Goal: Information Seeking & Learning: Learn about a topic

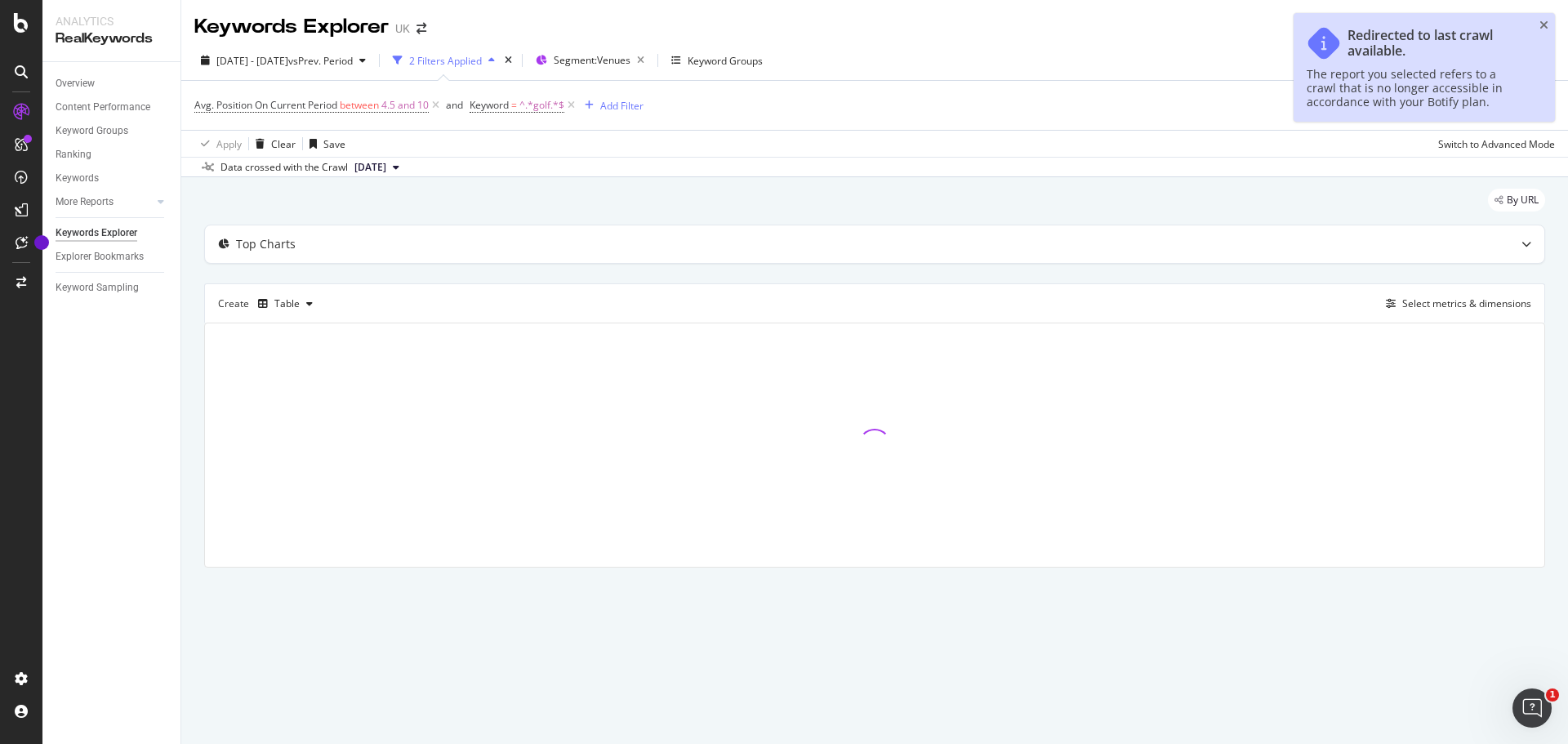
click at [1543, 28] on div "Keywords Explorer UK" at bounding box center [875, 20] width 1387 height 41
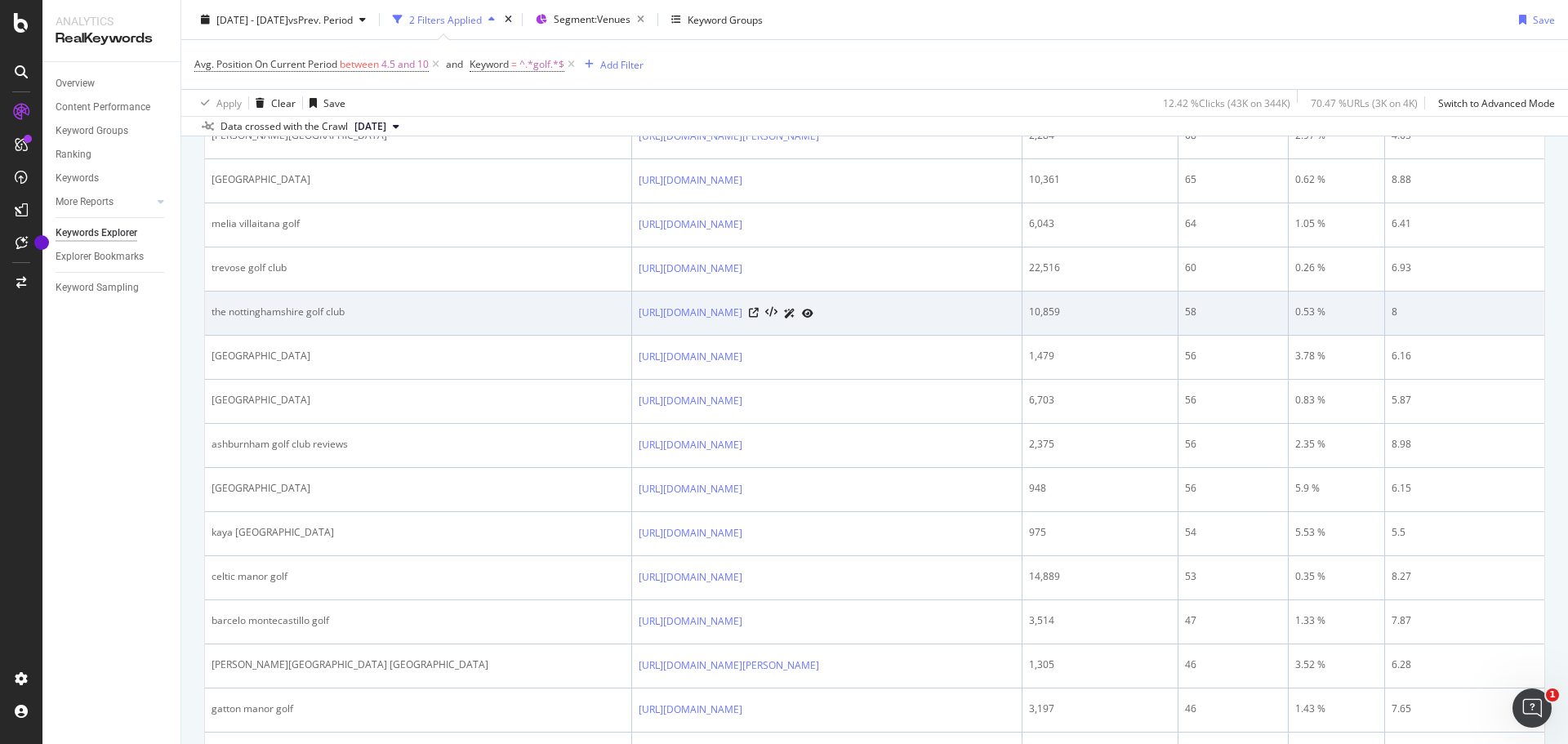
scroll to position [1389, 0]
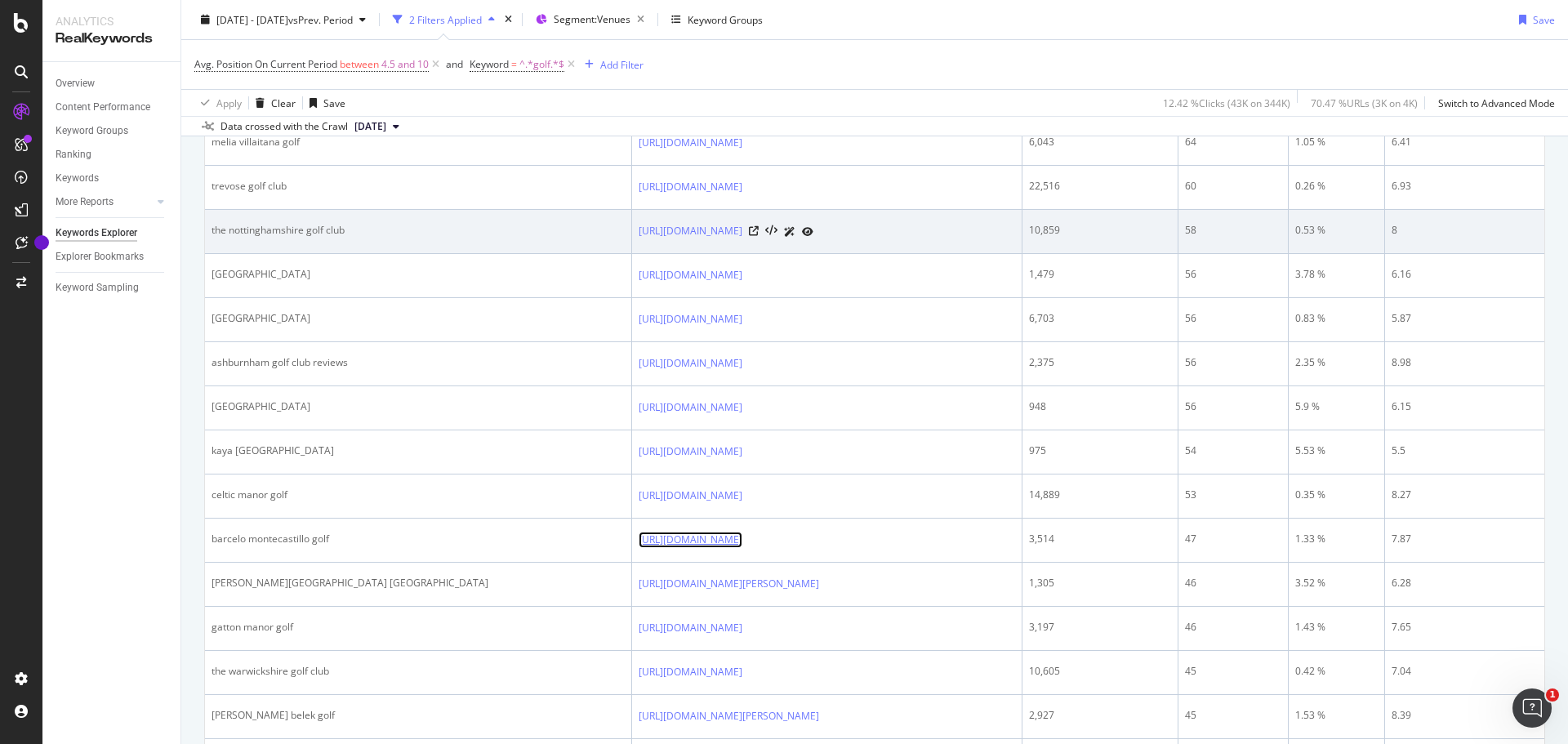
click at [639, 536] on link "https://www.golfbreaks.com/en-gb/holidays/cadiz/barcelo-montecastillo-golf/" at bounding box center [690, 540] width 103 height 17
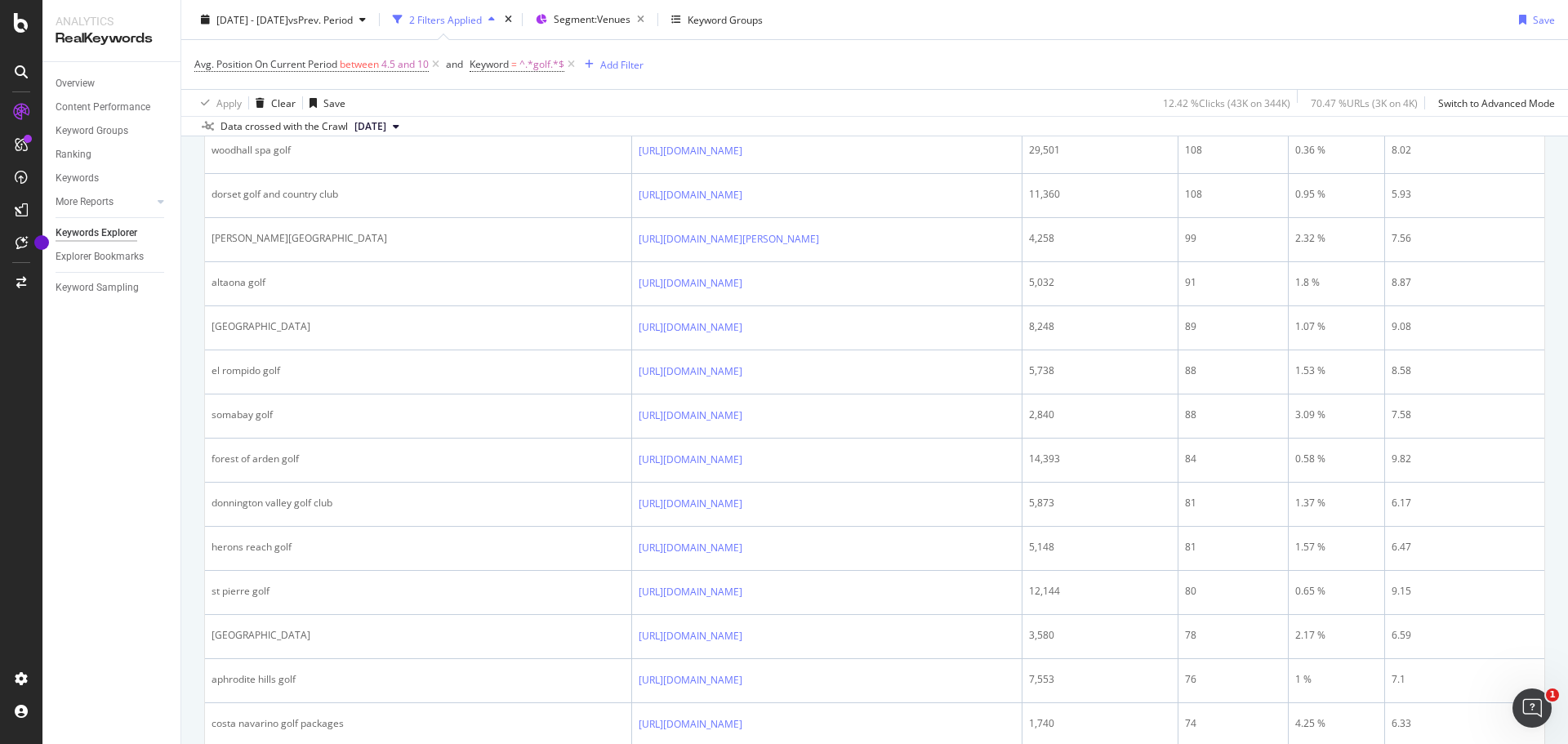
scroll to position [490, 0]
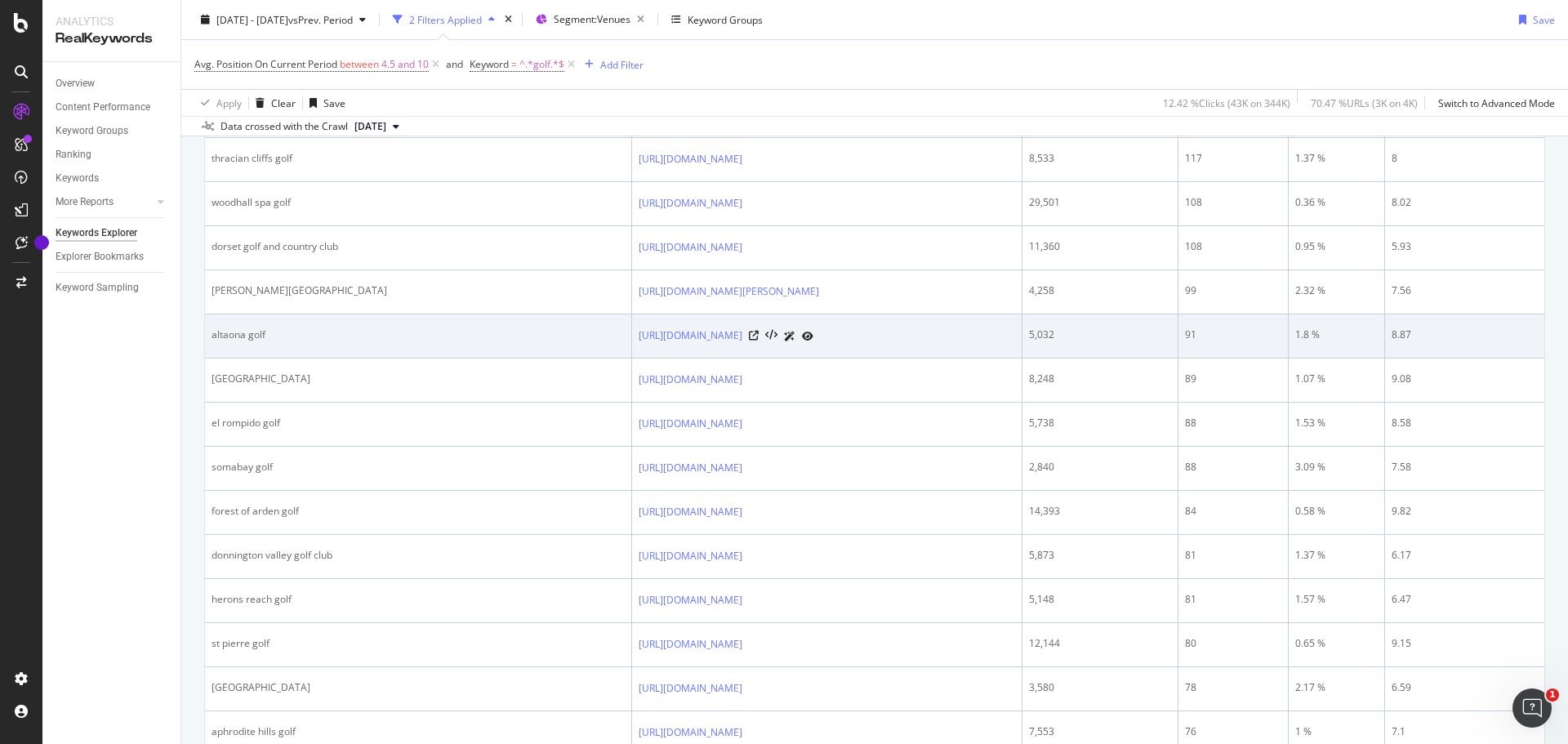
click at [632, 316] on td "[URL][DOMAIN_NAME]" at bounding box center [827, 336] width 390 height 44
click at [639, 330] on link "[URL][DOMAIN_NAME]" at bounding box center [690, 336] width 103 height 17
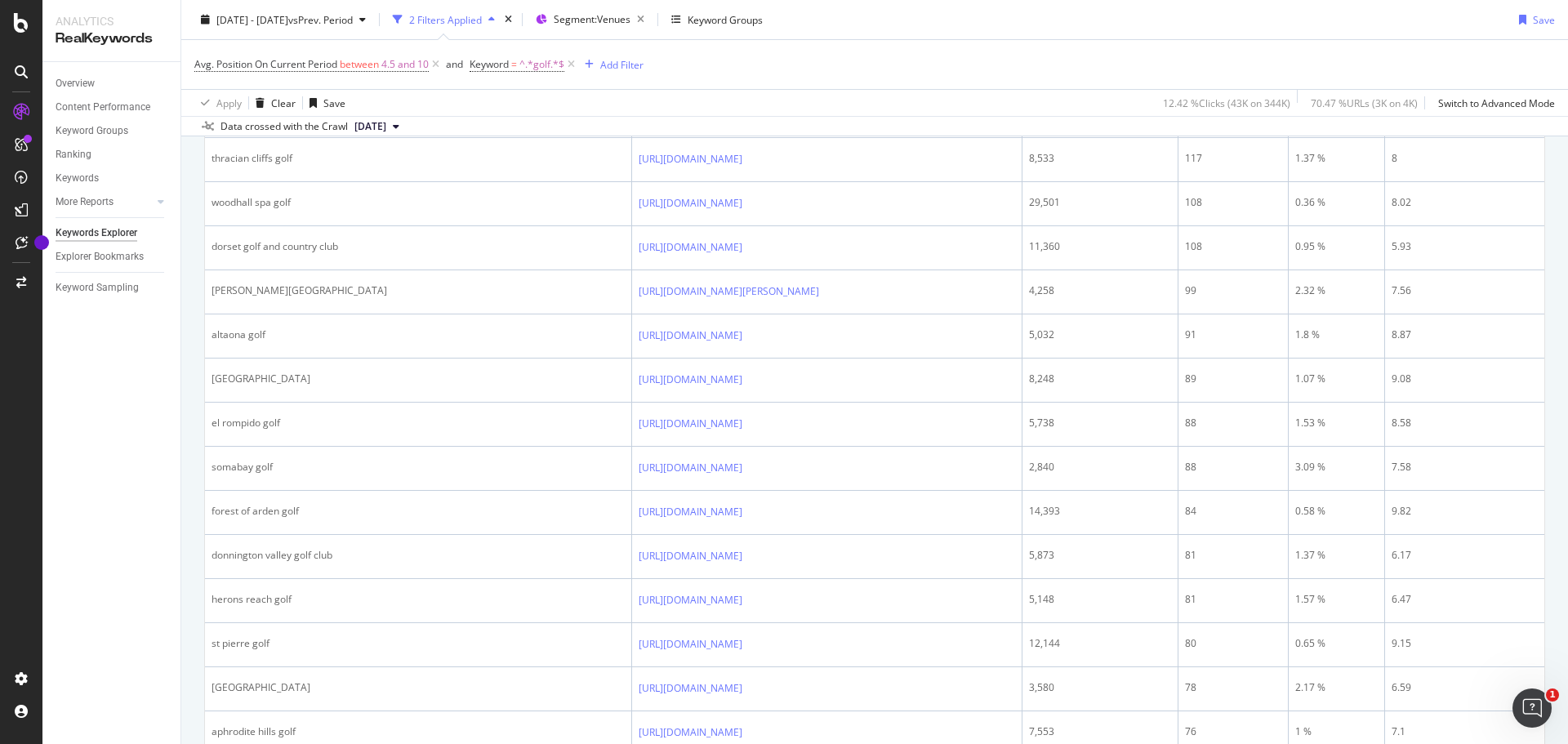
drag, startPoint x: 531, startPoint y: 0, endPoint x: 1156, endPoint y: 16, distance: 625.2
click at [1149, 20] on div "2024 Nov. 18th - 2025 May. 17th vs Prev. Period 2 Filters Applied Segment: Venu…" at bounding box center [875, 23] width 1387 height 33
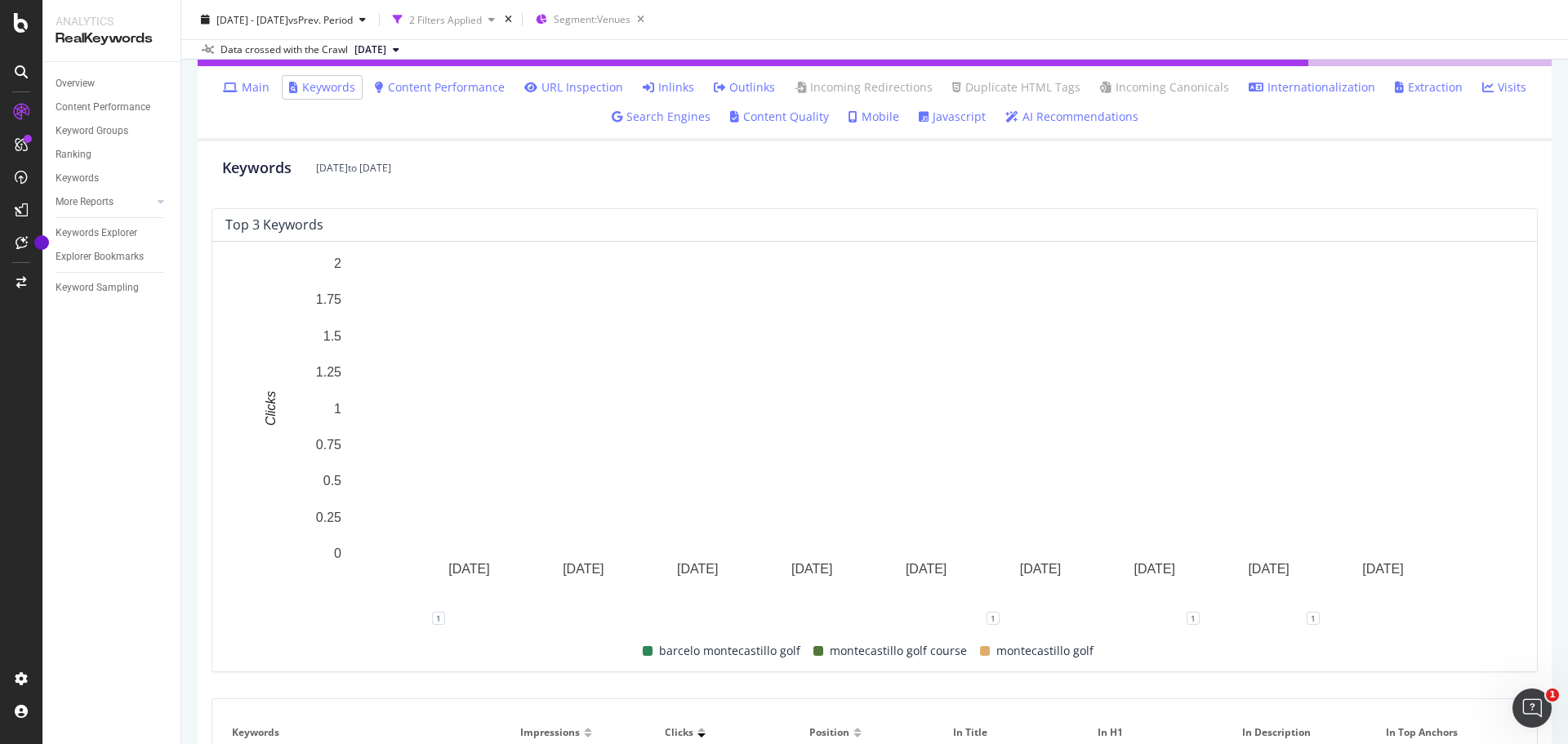
scroll to position [256, 0]
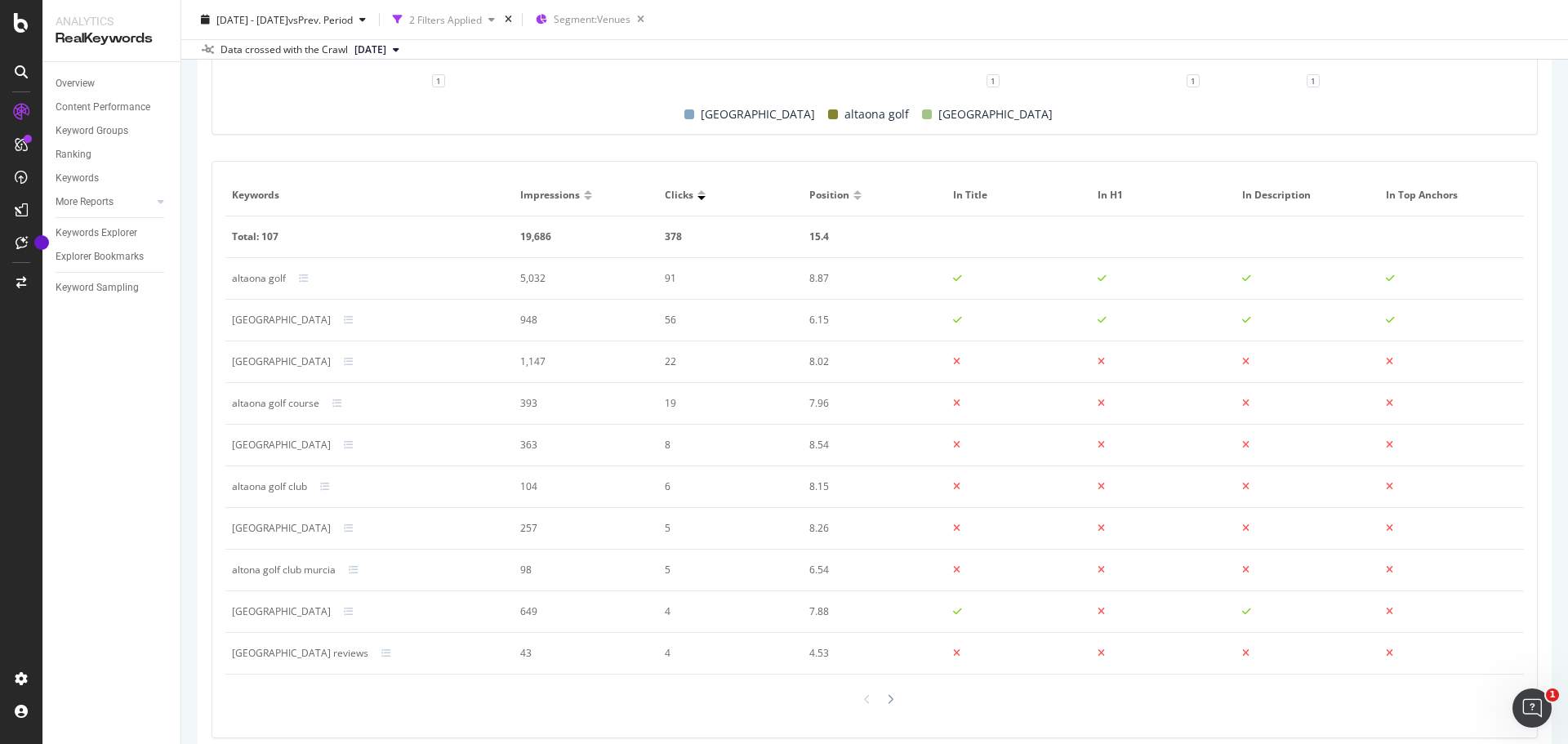
scroll to position [883, 0]
